Goal: Task Accomplishment & Management: Manage account settings

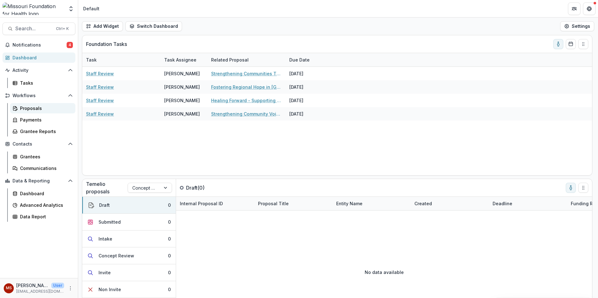
click at [32, 109] on div "Proposals" at bounding box center [45, 108] width 50 height 7
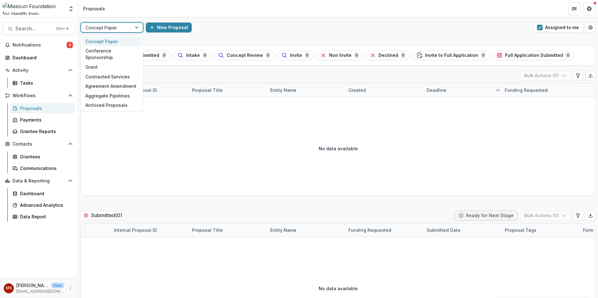
click at [137, 28] on div at bounding box center [137, 27] width 11 height 9
click at [112, 62] on div "Grant" at bounding box center [111, 67] width 59 height 10
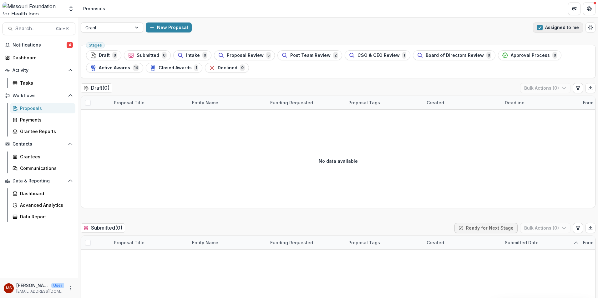
click at [554, 27] on button "Assigned to me" at bounding box center [558, 28] width 50 height 10
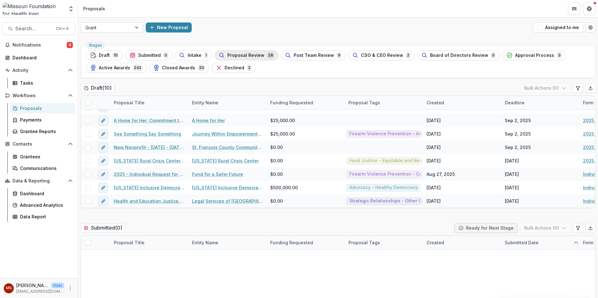
click at [250, 56] on span "Proposal Review" at bounding box center [245, 55] width 37 height 5
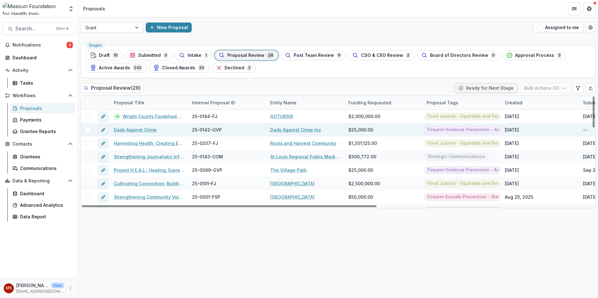
click at [143, 130] on link "Dads Against Crime" at bounding box center [135, 130] width 43 height 7
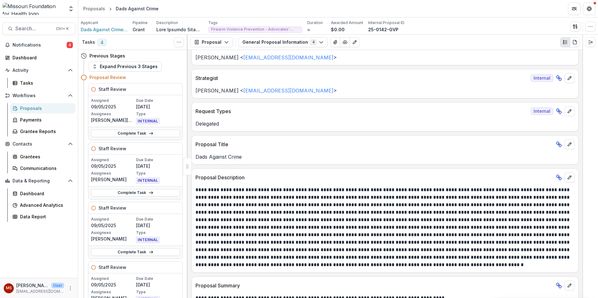
scroll to position [31, 0]
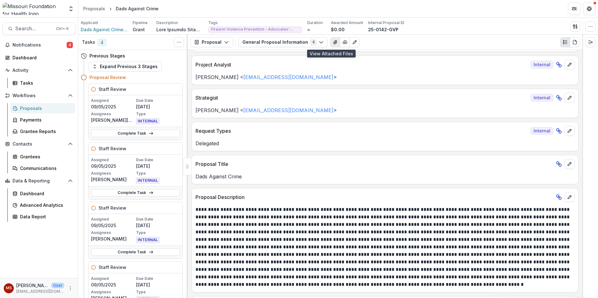
click at [333, 44] on icon "View Attached Files" at bounding box center [334, 42] width 3 height 4
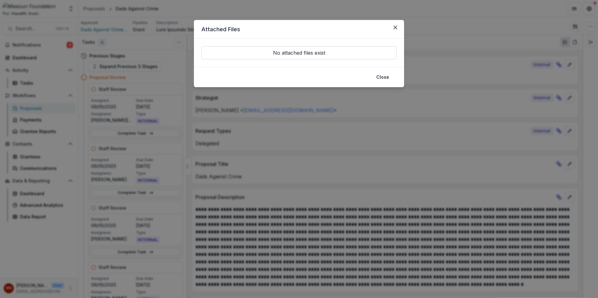
click at [403, 28] on header "Attached Files" at bounding box center [299, 29] width 210 height 19
click at [397, 28] on icon "Close" at bounding box center [395, 28] width 4 height 4
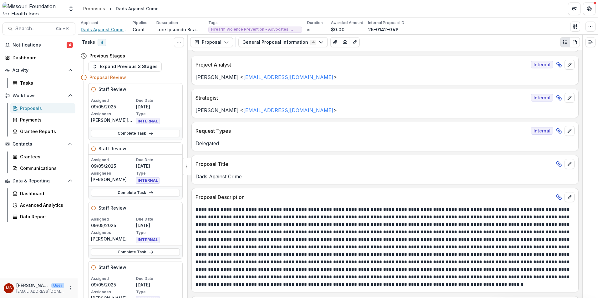
click at [108, 28] on span "Dads Against Crime Inc" at bounding box center [104, 29] width 47 height 7
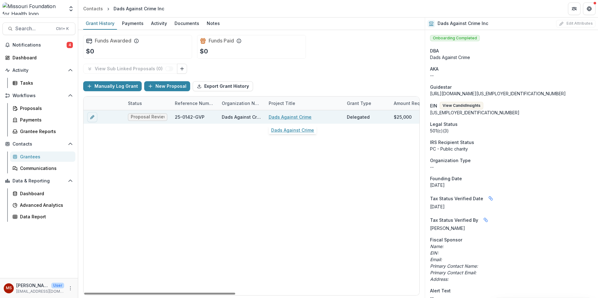
click at [283, 116] on link "Dads Against Crime" at bounding box center [289, 117] width 43 height 7
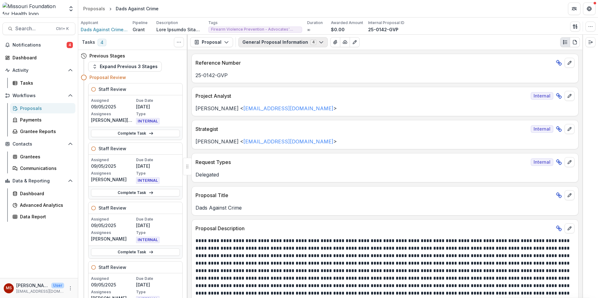
click at [292, 43] on button "General Proposal Information 4" at bounding box center [282, 42] width 89 height 10
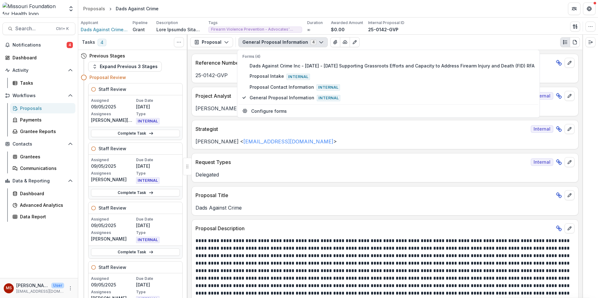
click at [292, 43] on button "General Proposal Information 4" at bounding box center [282, 42] width 89 height 10
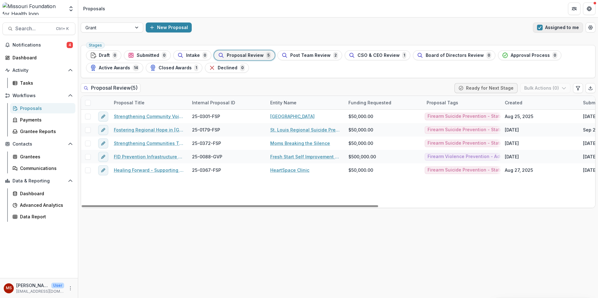
click at [541, 27] on span "button" at bounding box center [540, 28] width 6 height 6
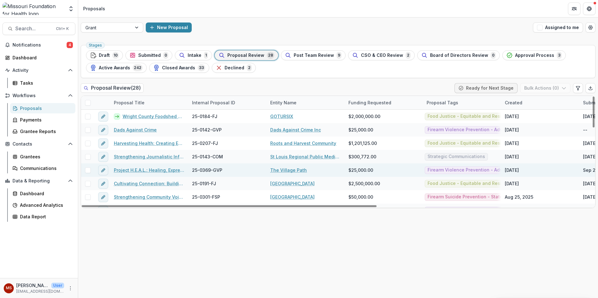
click at [158, 173] on link "Project H.E.A.L.: Healing, Expression, Affirmation, Liberation" at bounding box center [149, 170] width 71 height 7
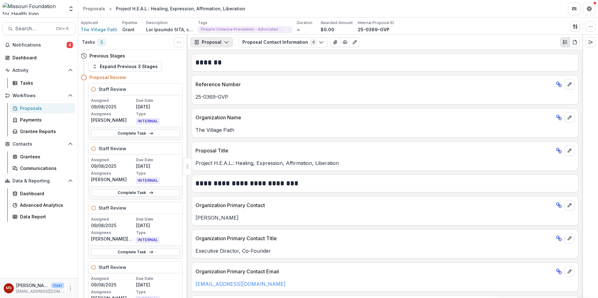
click at [226, 43] on polyline "button" at bounding box center [225, 43] width 3 height 2
click at [109, 28] on span "The Village Path" at bounding box center [99, 29] width 37 height 7
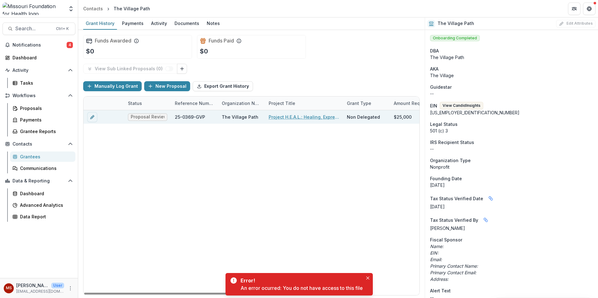
click at [293, 115] on link "Project H.E.A.L.: Healing, Expression, Affirmation, Liberation" at bounding box center [303, 117] width 71 height 7
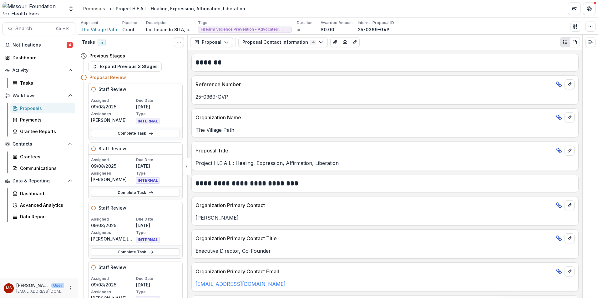
scroll to position [216, 0]
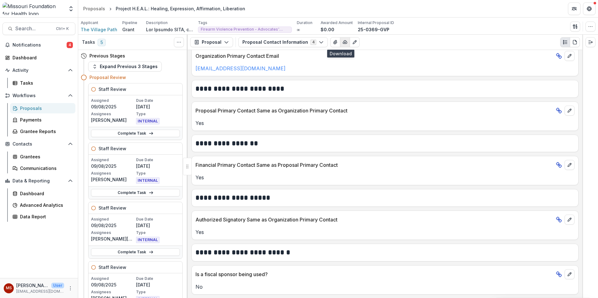
click at [344, 43] on polyline "button" at bounding box center [344, 43] width 1 height 1
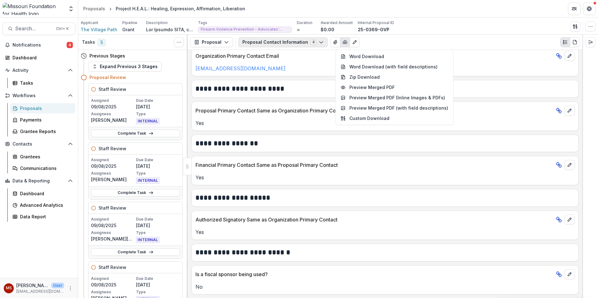
click at [313, 46] on button "Proposal Contact Information 4" at bounding box center [282, 42] width 89 height 10
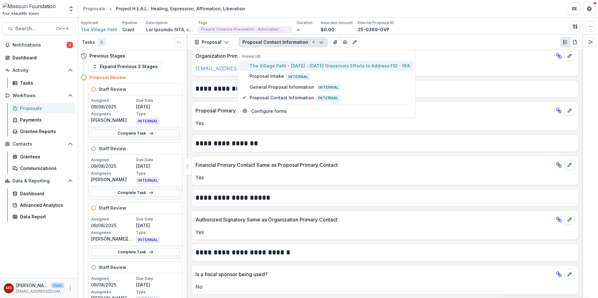
click at [309, 68] on span "The Village Path - [DATE] - [DATE] Grassroots Efforts to Address FID - RFA" at bounding box center [329, 66] width 160 height 7
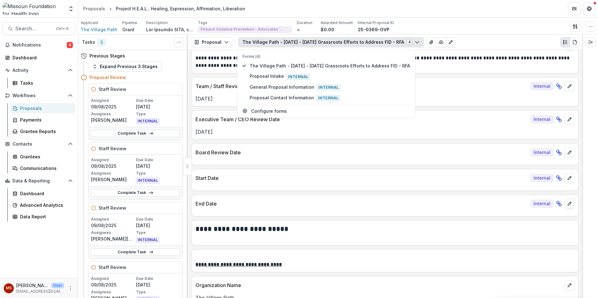
click at [415, 116] on p "Executive Team / CEO Review Date" at bounding box center [361, 120] width 333 height 8
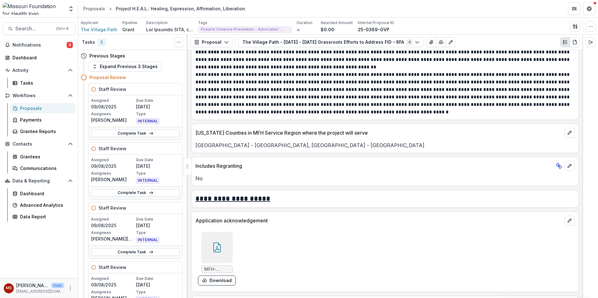
scroll to position [1788, 0]
